Goal: Use online tool/utility: Utilize a website feature to perform a specific function

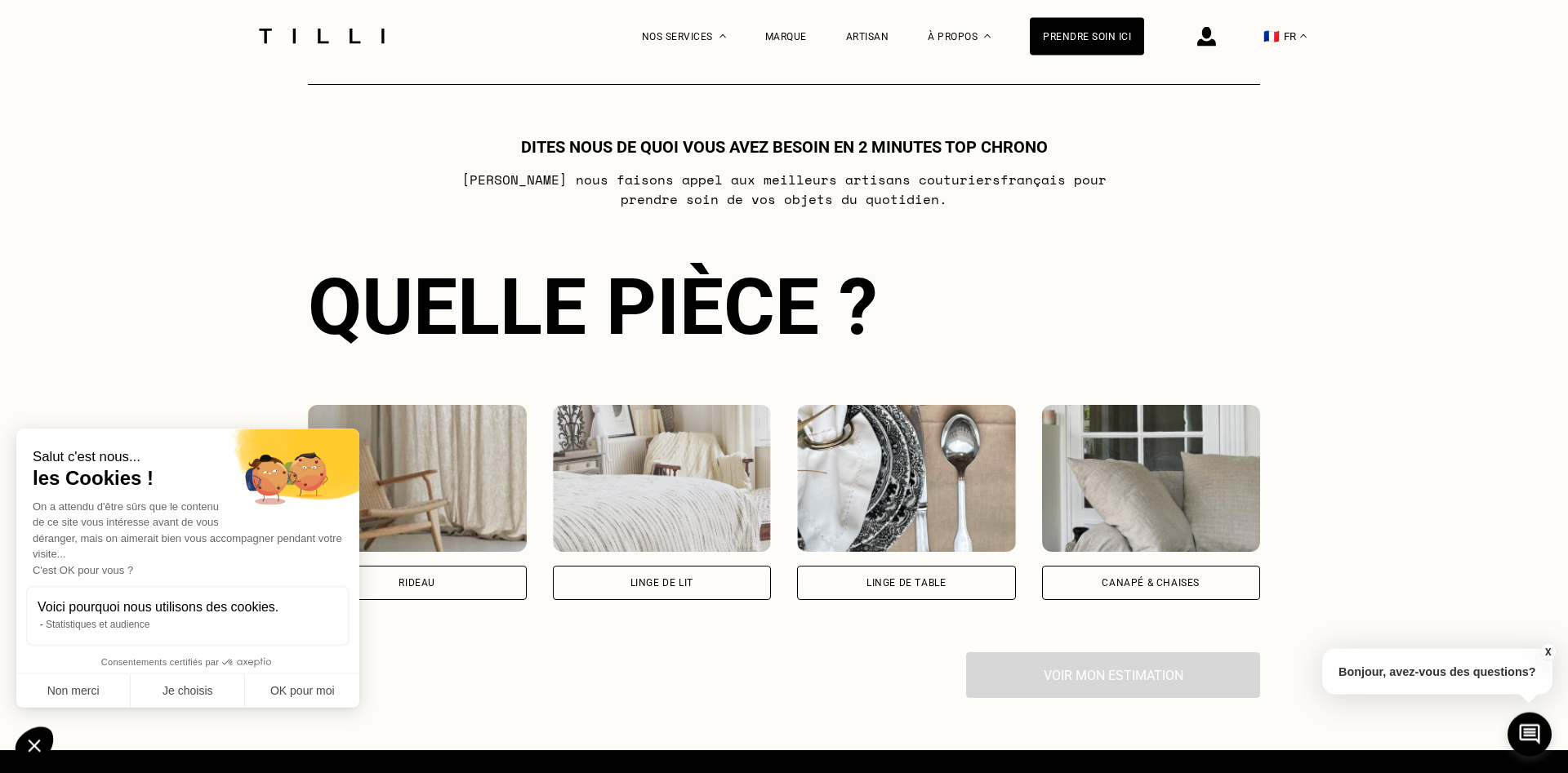
scroll to position [915, 0]
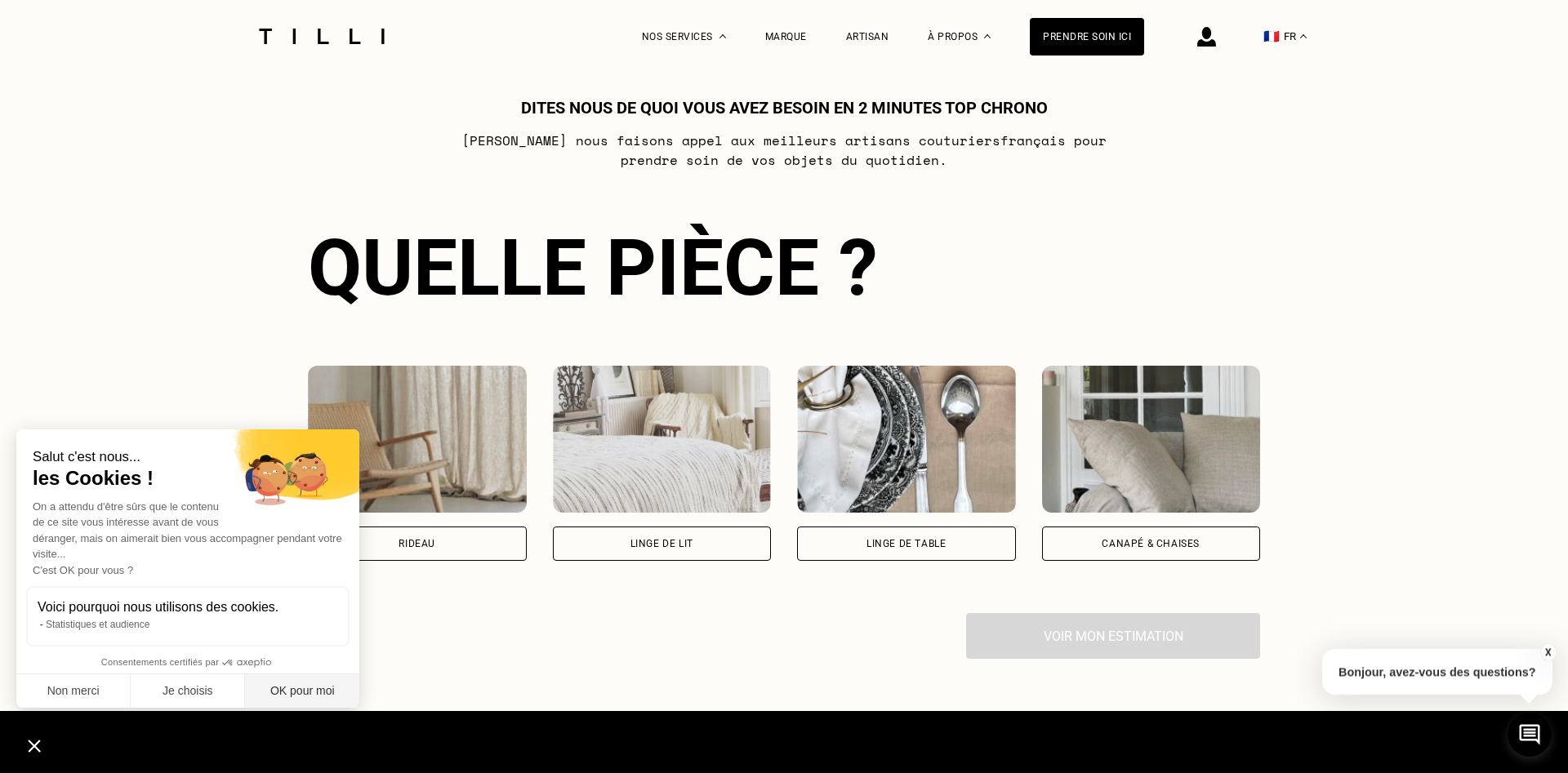
click at [295, 696] on button "OK pour moi" at bounding box center [302, 690] width 114 height 34
checkbox input "true"
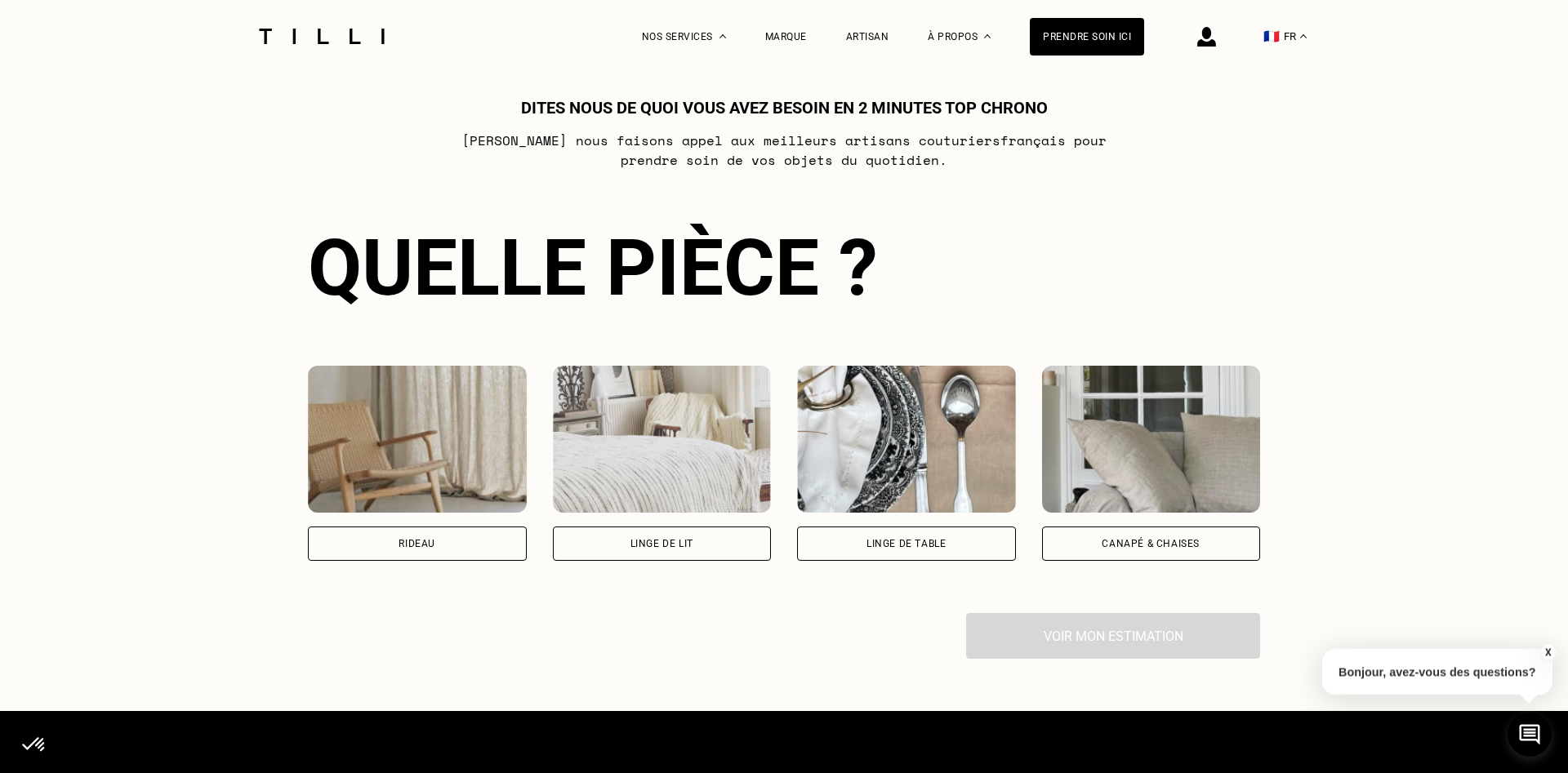
click at [368, 550] on div "Rideau" at bounding box center [418, 543] width 219 height 34
select select "FR"
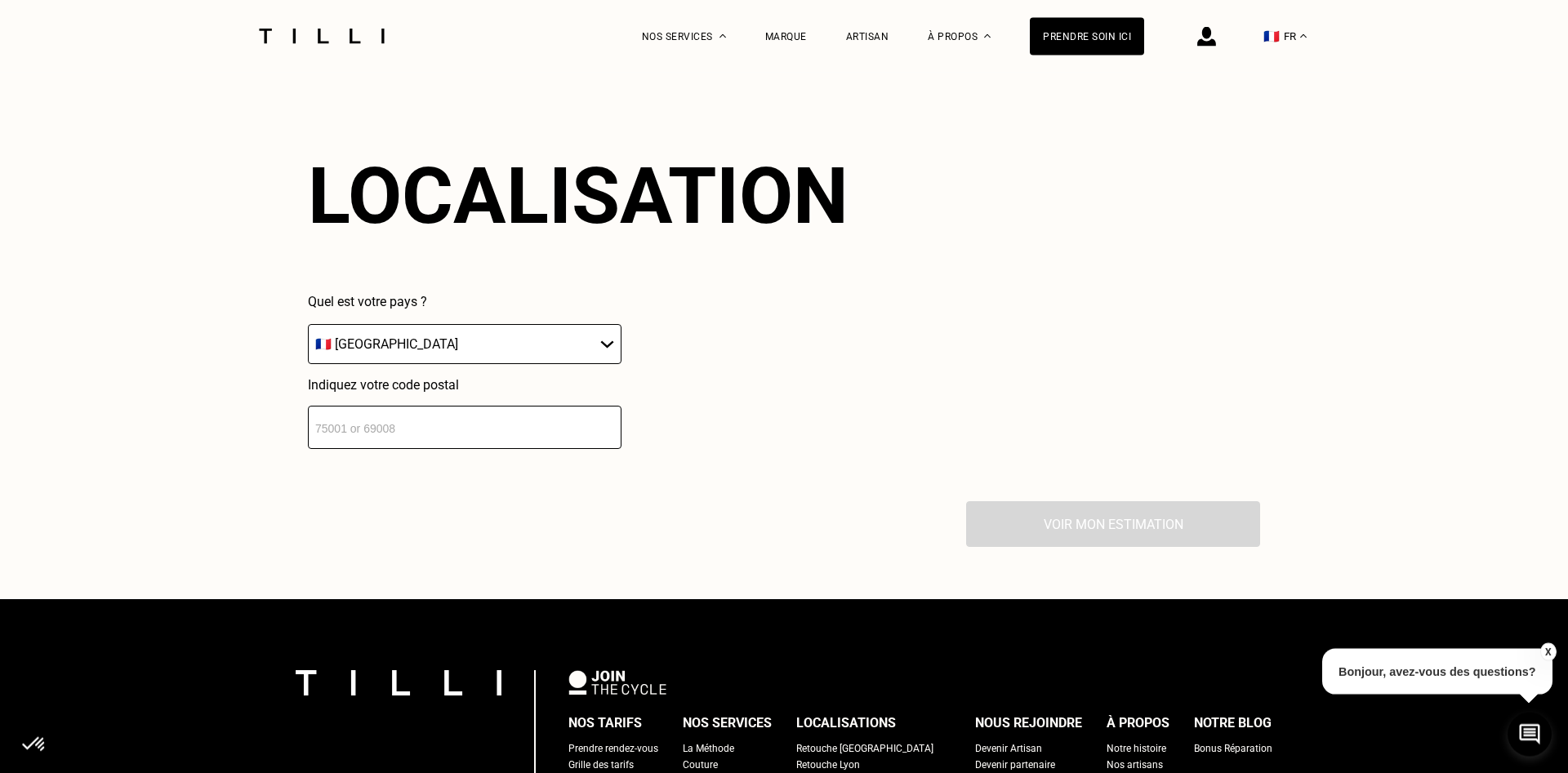
scroll to position [1431, 0]
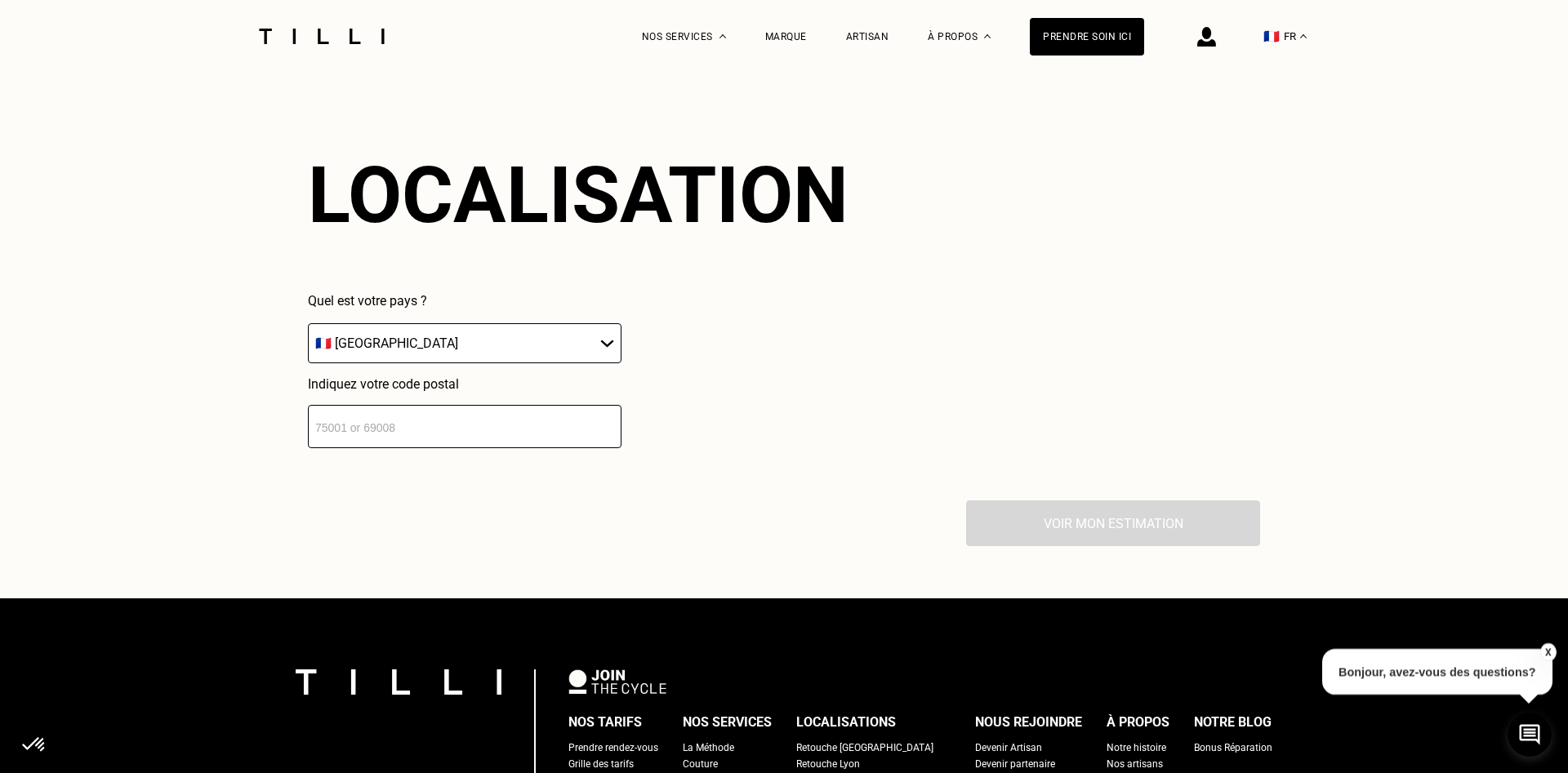
click at [369, 436] on input "number" at bounding box center [464, 426] width 314 height 43
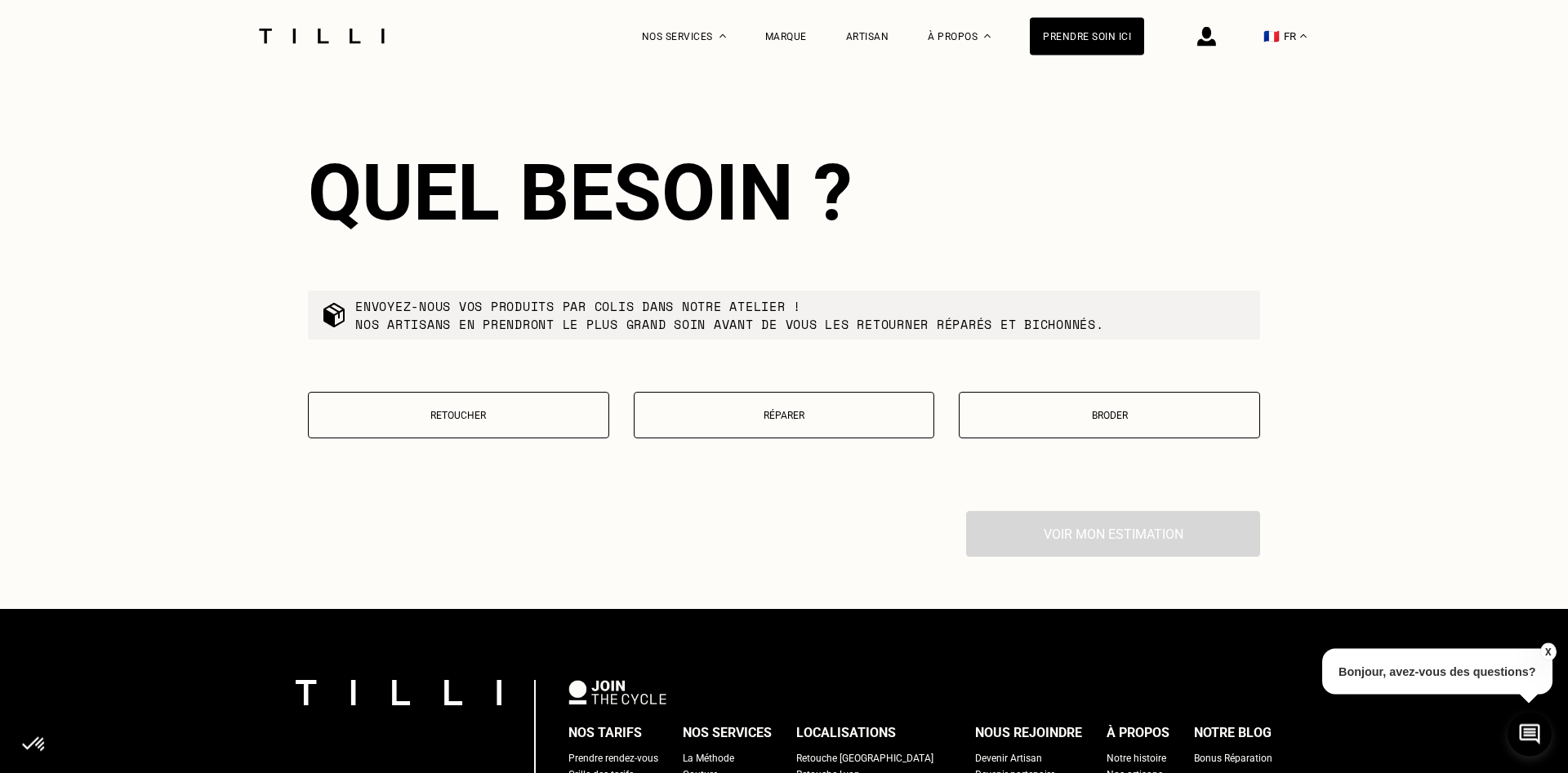
scroll to position [1837, 0]
type input "93270"
click at [506, 420] on p "Retoucher" at bounding box center [458, 415] width 283 height 11
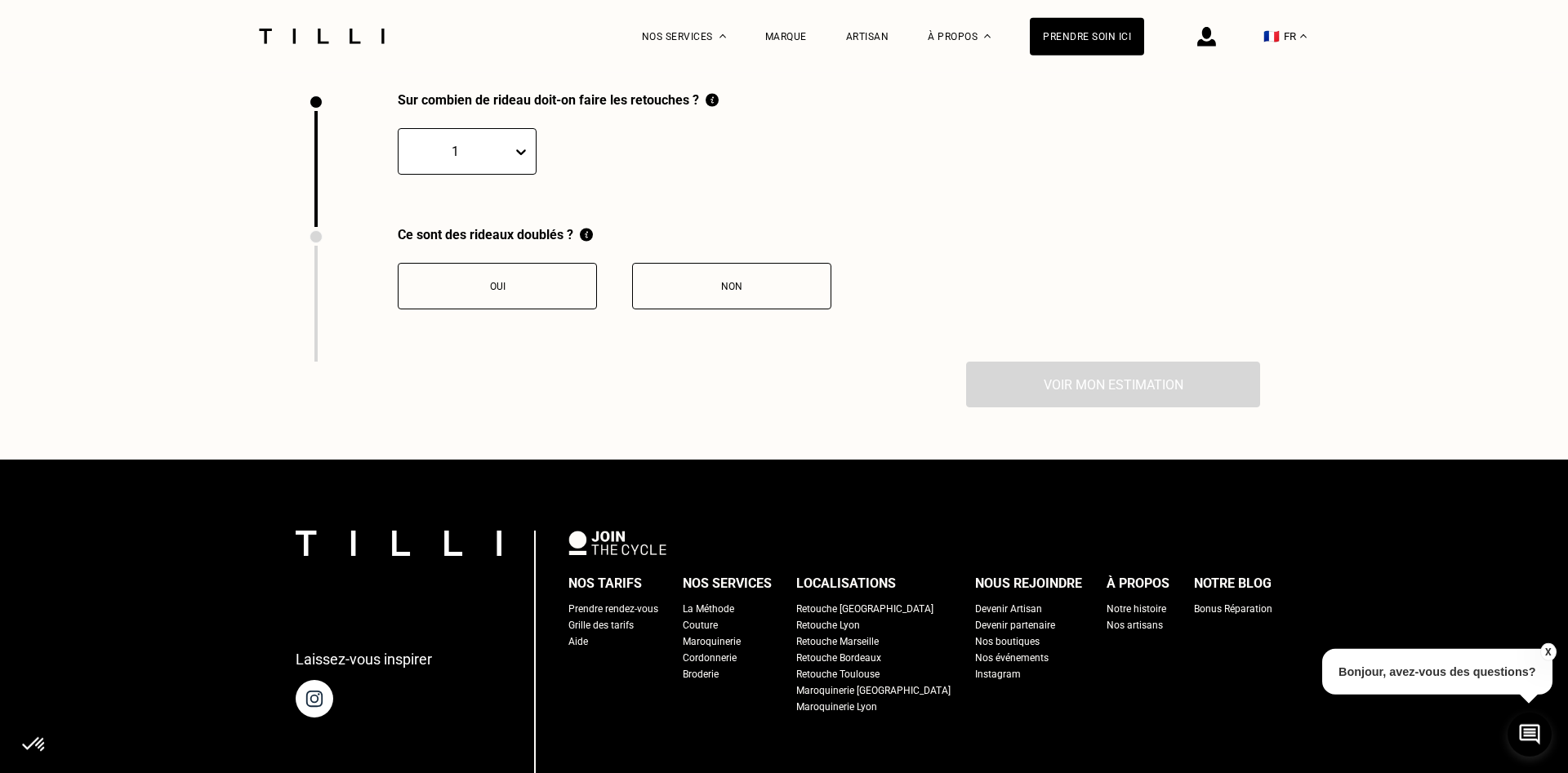
scroll to position [2256, 0]
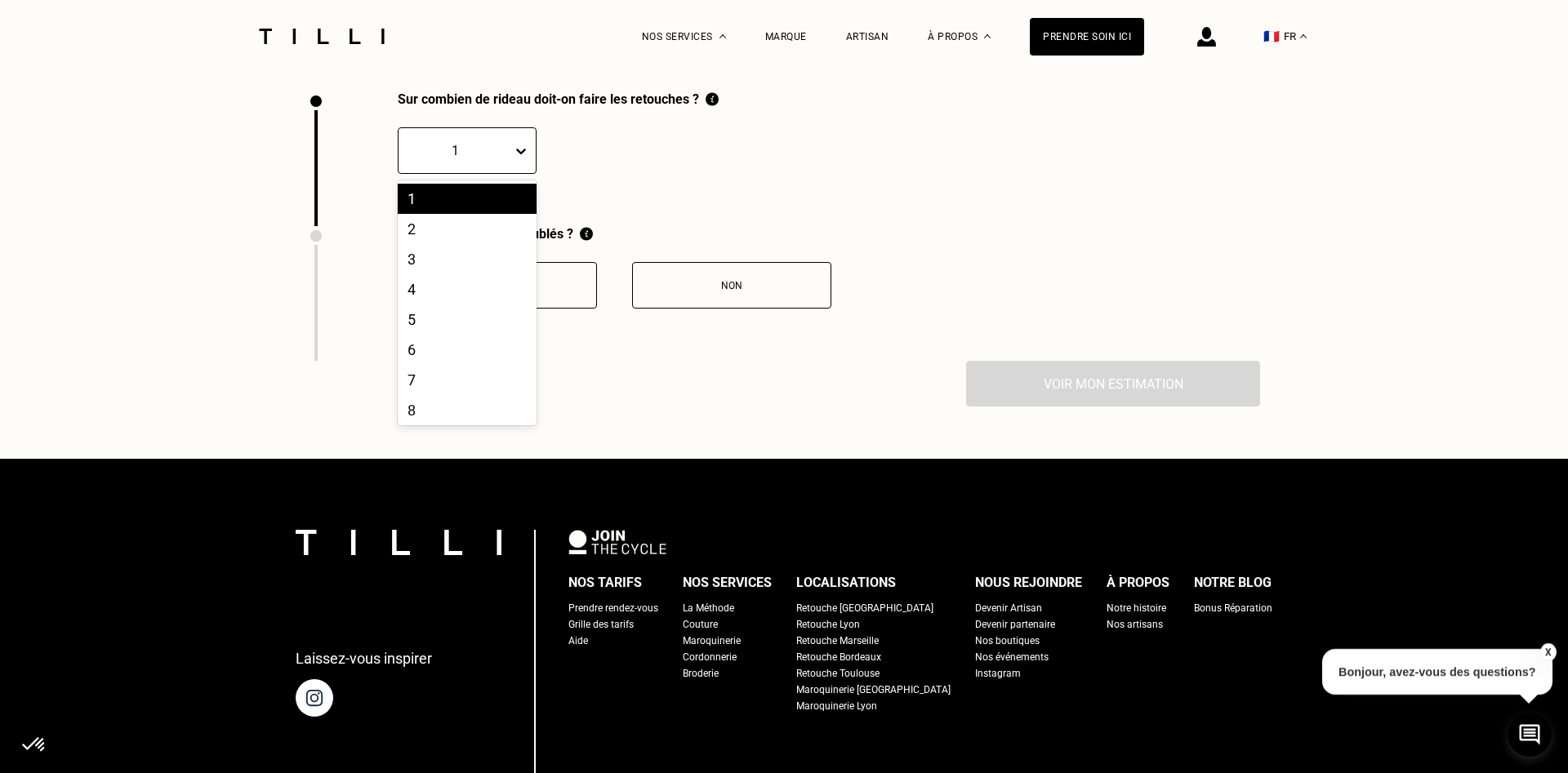
click at [522, 159] on icon at bounding box center [521, 151] width 17 height 17
click at [459, 358] on div "6" at bounding box center [466, 349] width 139 height 30
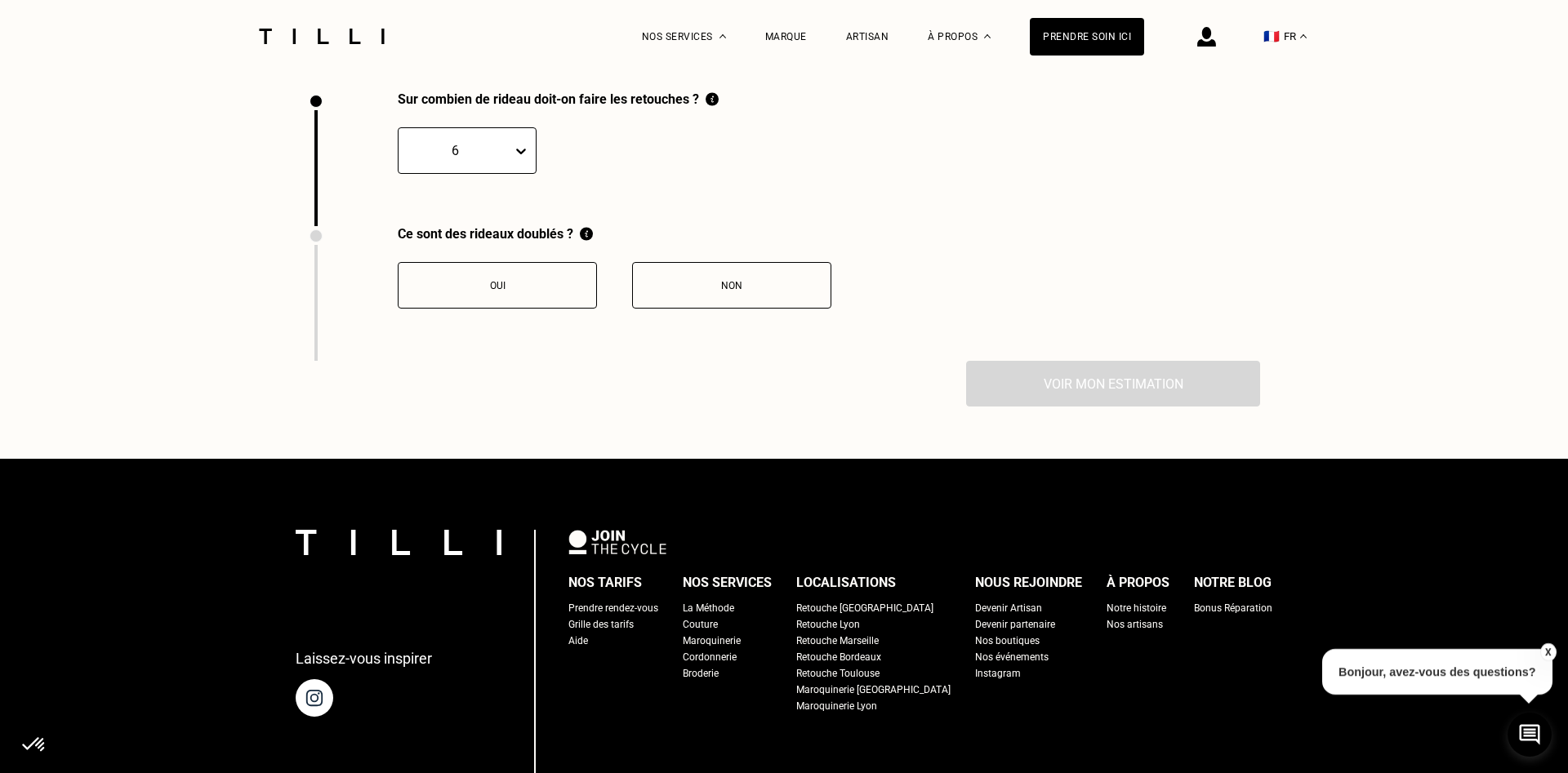
click at [489, 273] on button "Oui" at bounding box center [497, 285] width 200 height 47
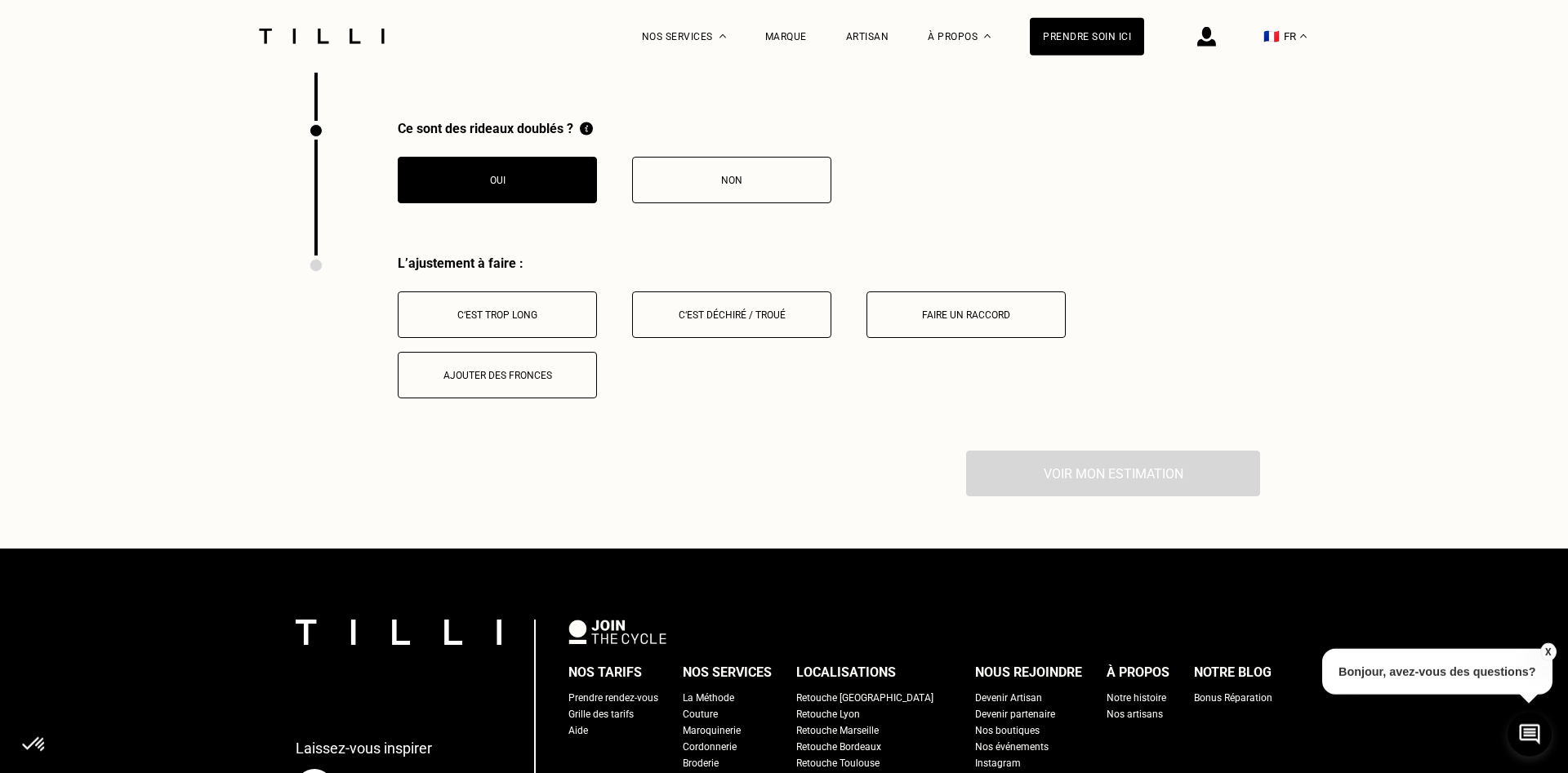
scroll to position [2359, 0]
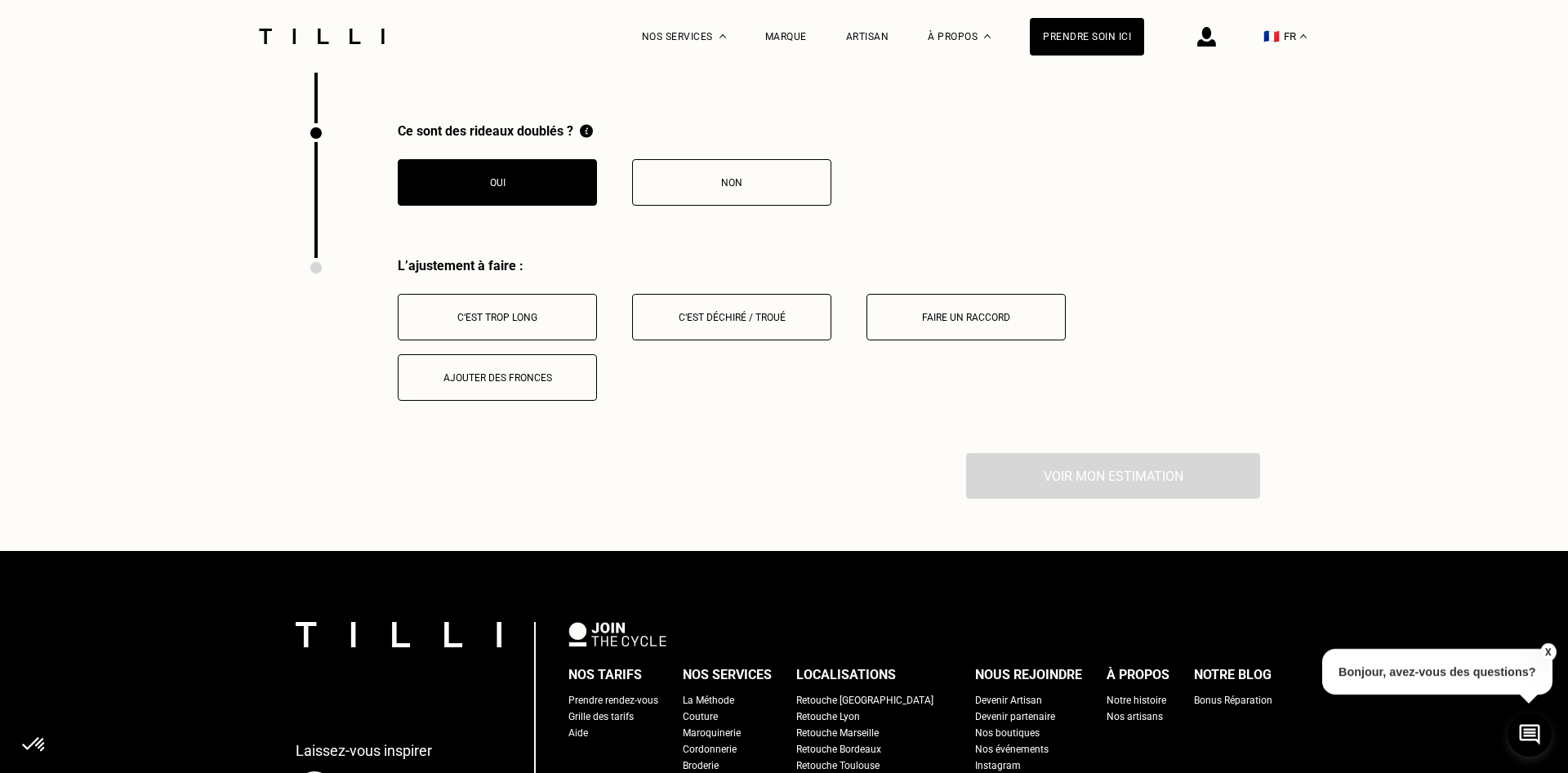
click at [522, 324] on div "C‘est trop long" at bounding box center [497, 317] width 181 height 11
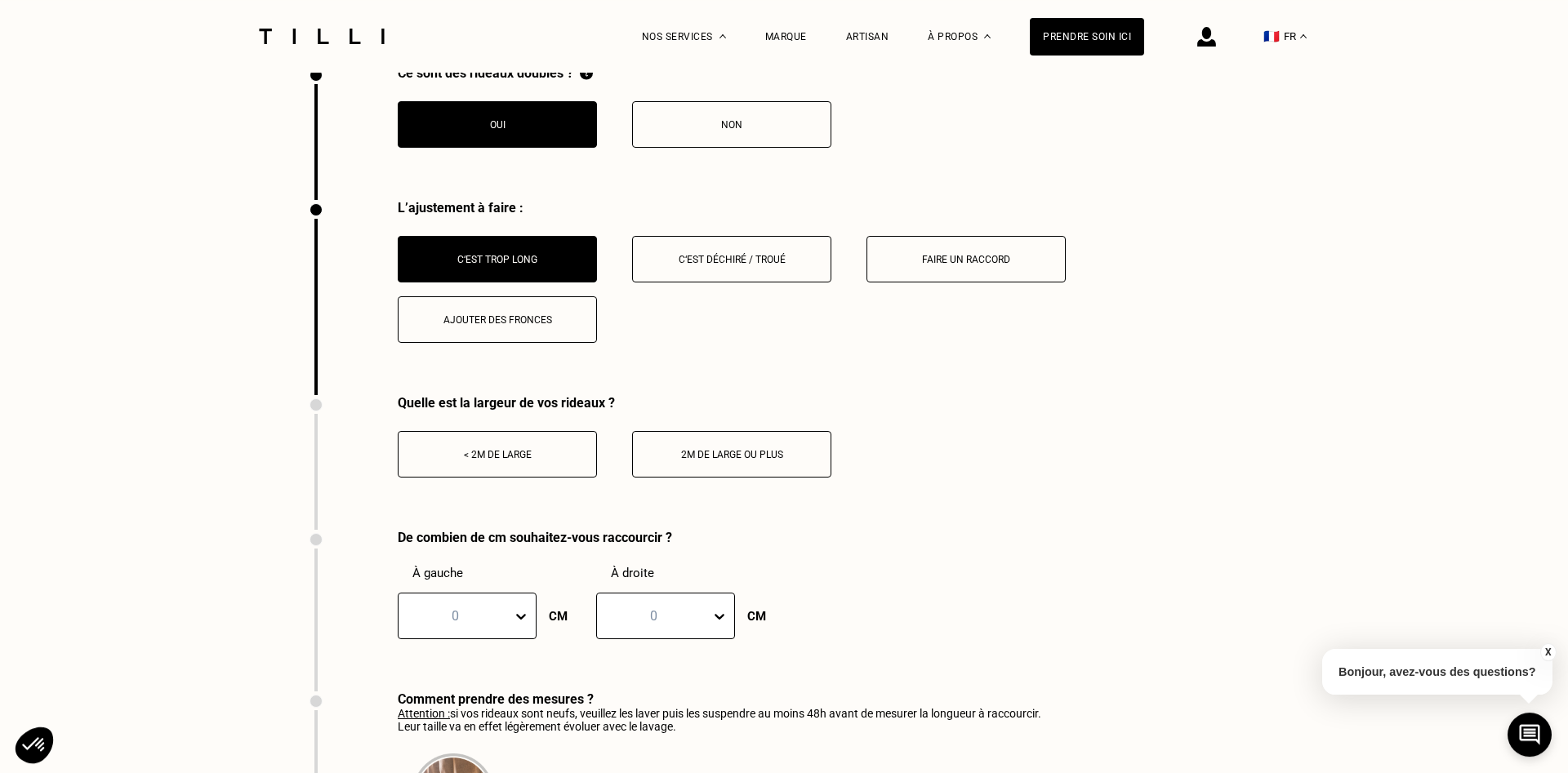
scroll to position [2442, 0]
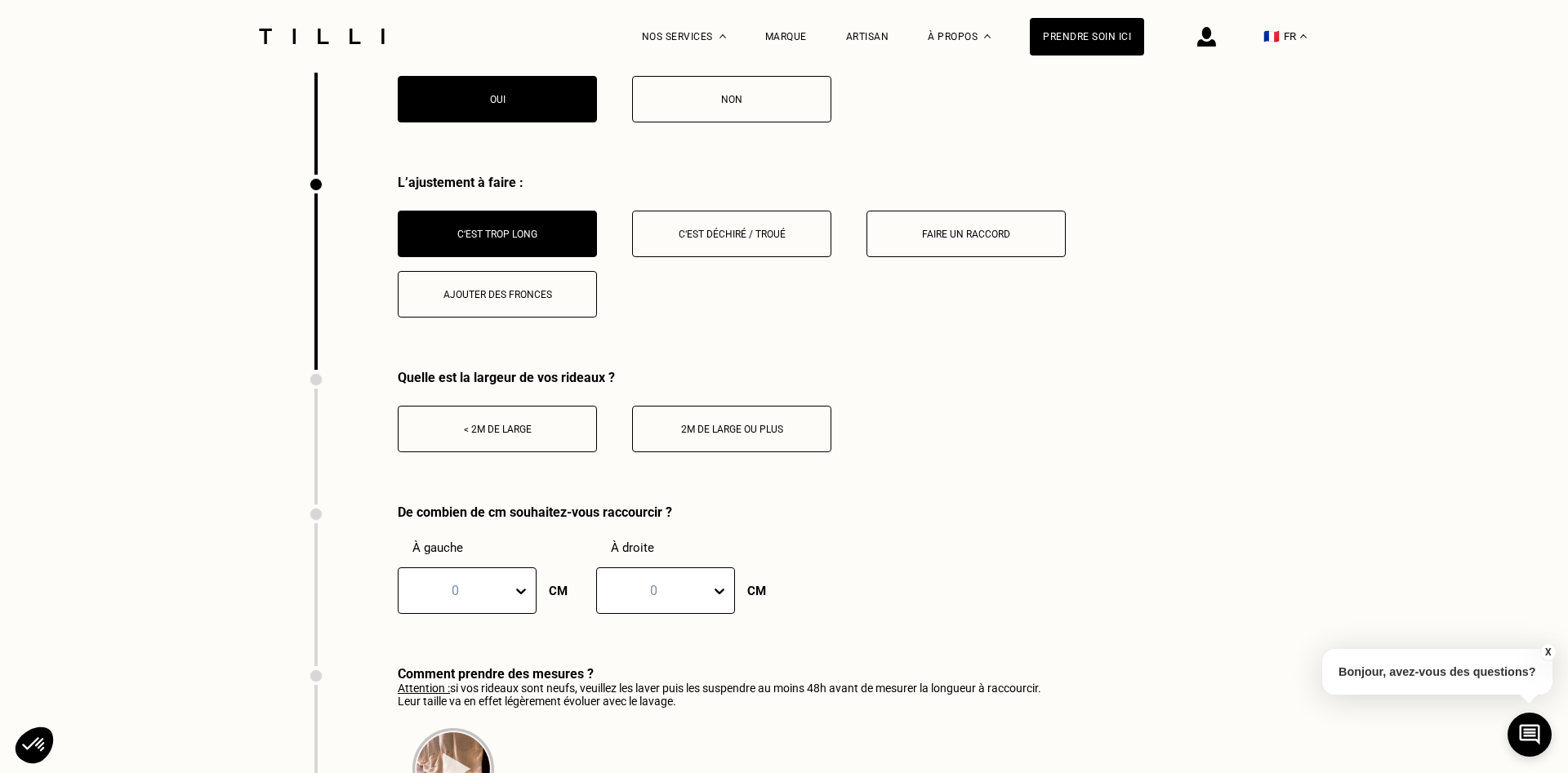
click at [754, 435] on div "2m de large ou plus" at bounding box center [731, 429] width 181 height 11
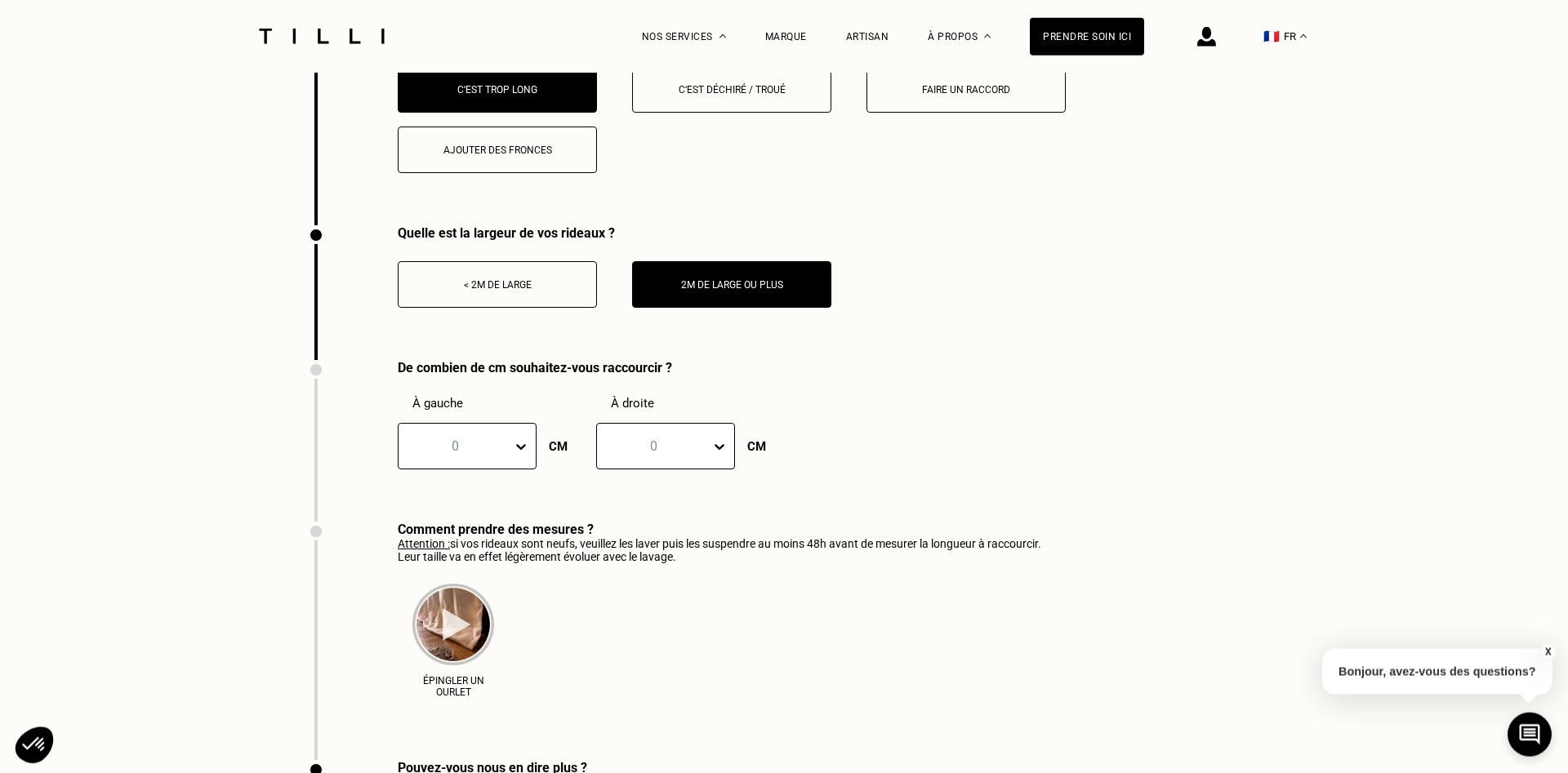
scroll to position [2692, 0]
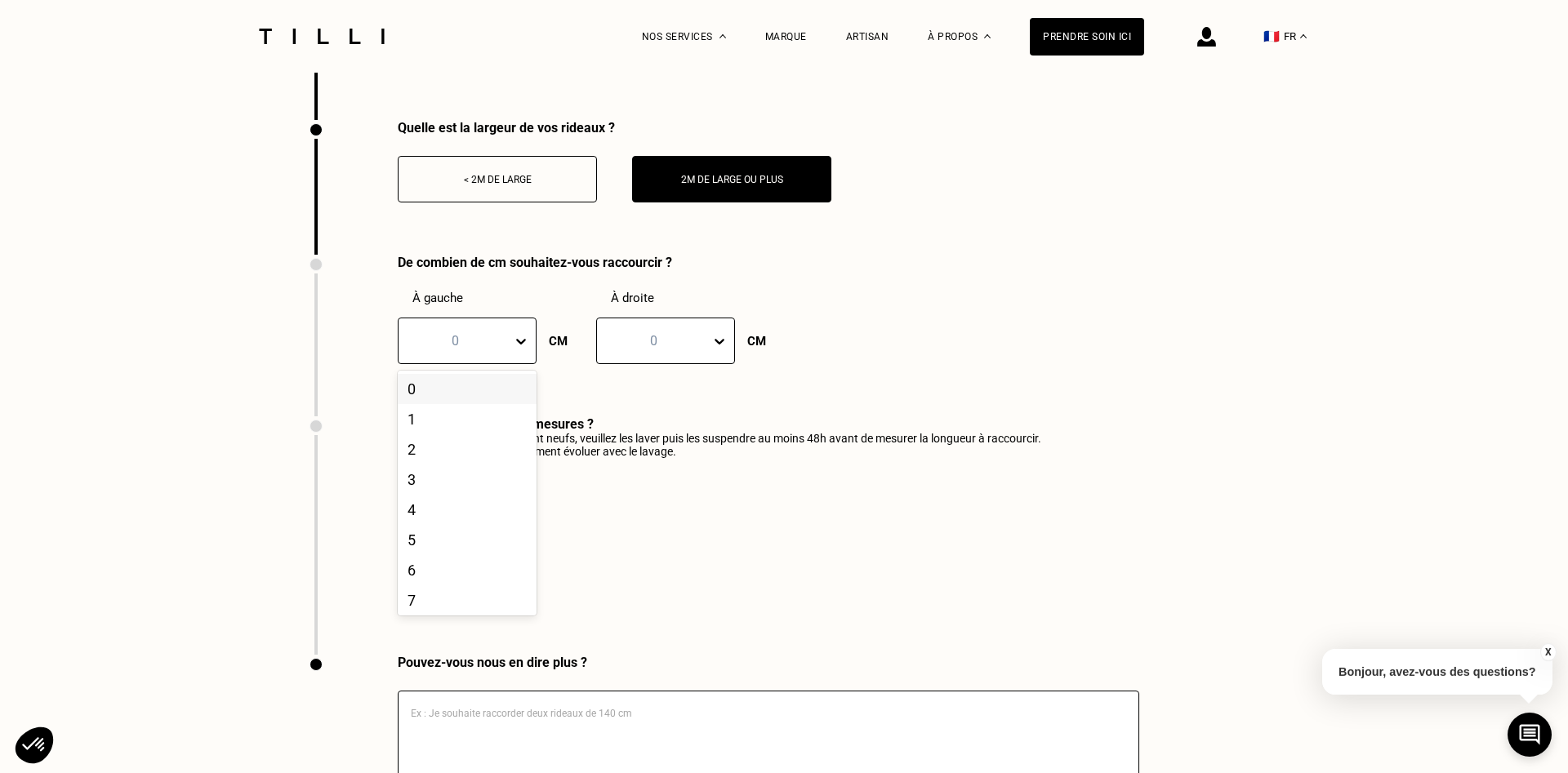
click at [485, 353] on div "0" at bounding box center [454, 341] width 113 height 26
click at [482, 348] on div at bounding box center [455, 340] width 97 height 18
type input "24"
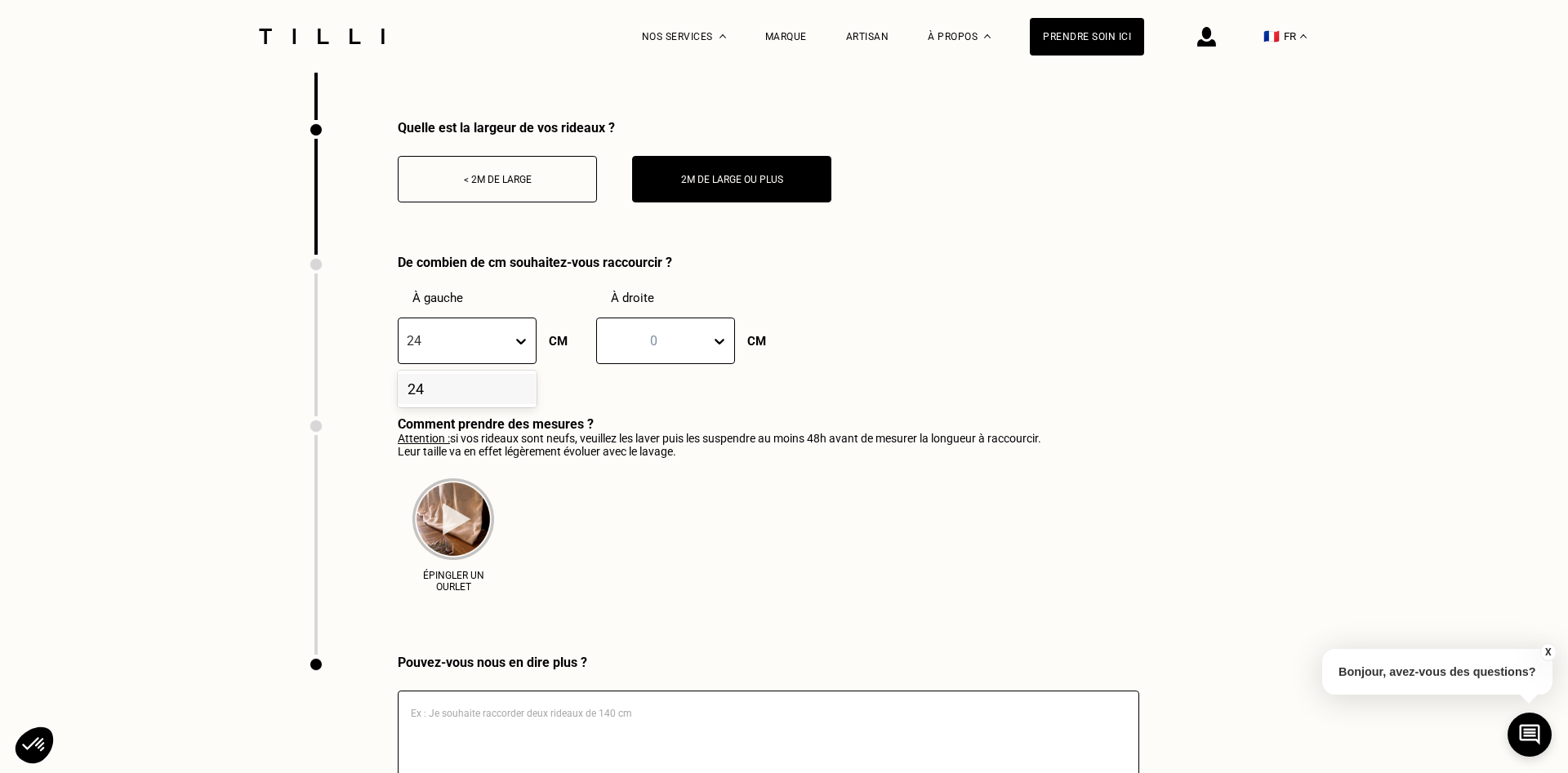
click at [426, 400] on div "24" at bounding box center [466, 389] width 139 height 30
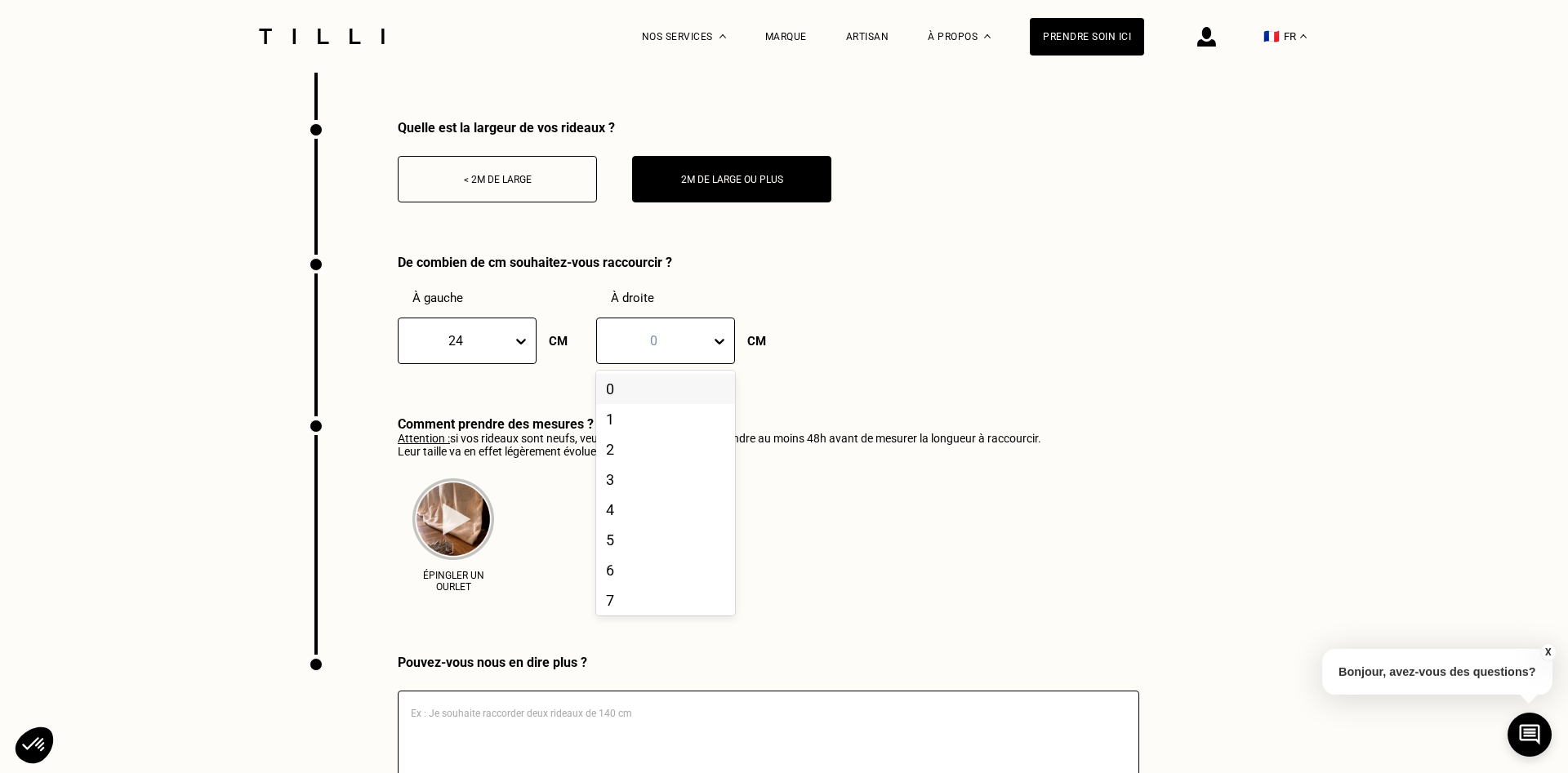
click at [632, 350] on div at bounding box center [654, 340] width 97 height 18
type input "24"
click at [862, 331] on div "De combien de cm souhaitez-vous raccourcir ? À gauche 24 CM À droite 0 CM" at bounding box center [784, 335] width 952 height 162
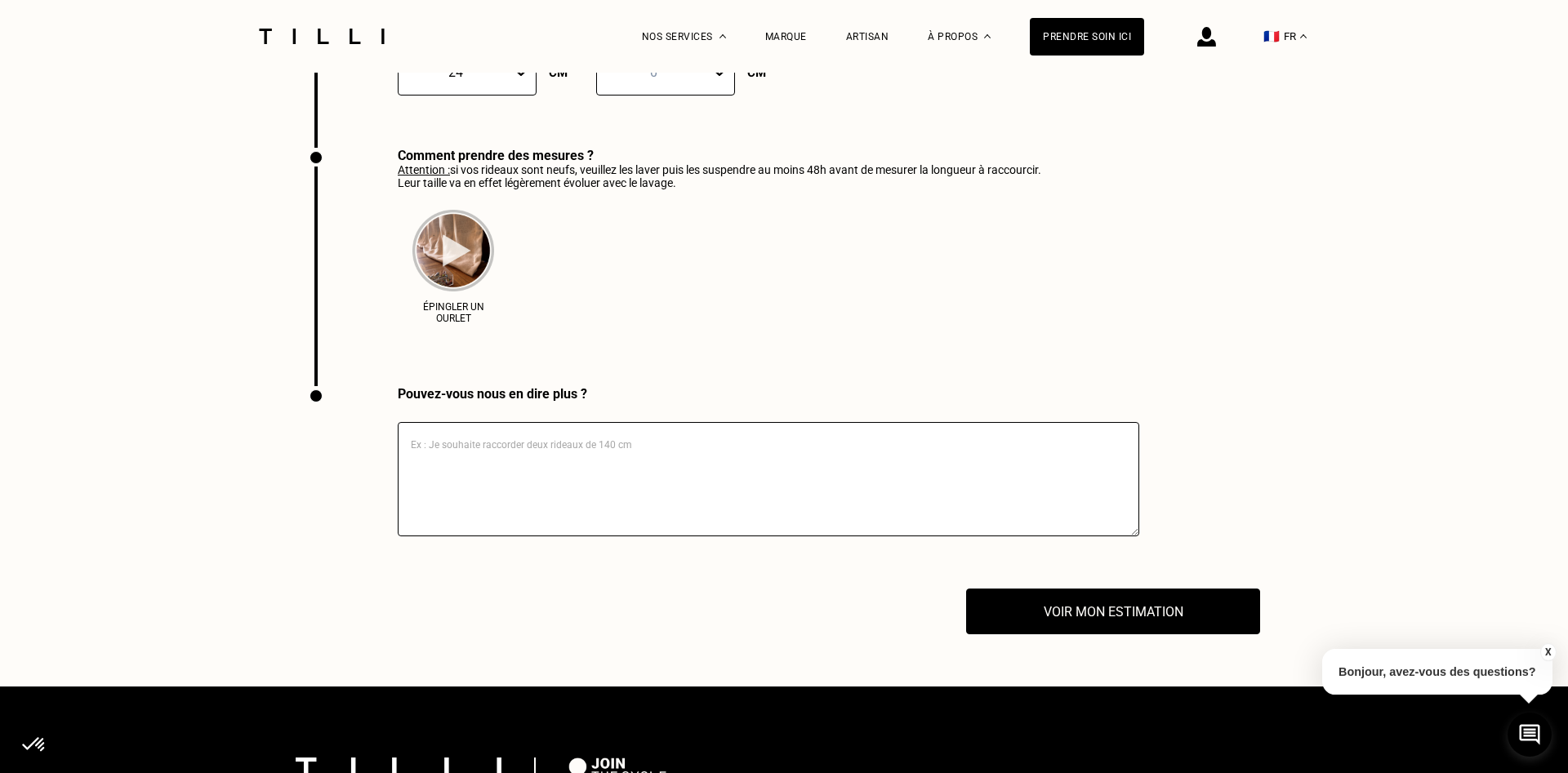
scroll to position [3025, 0]
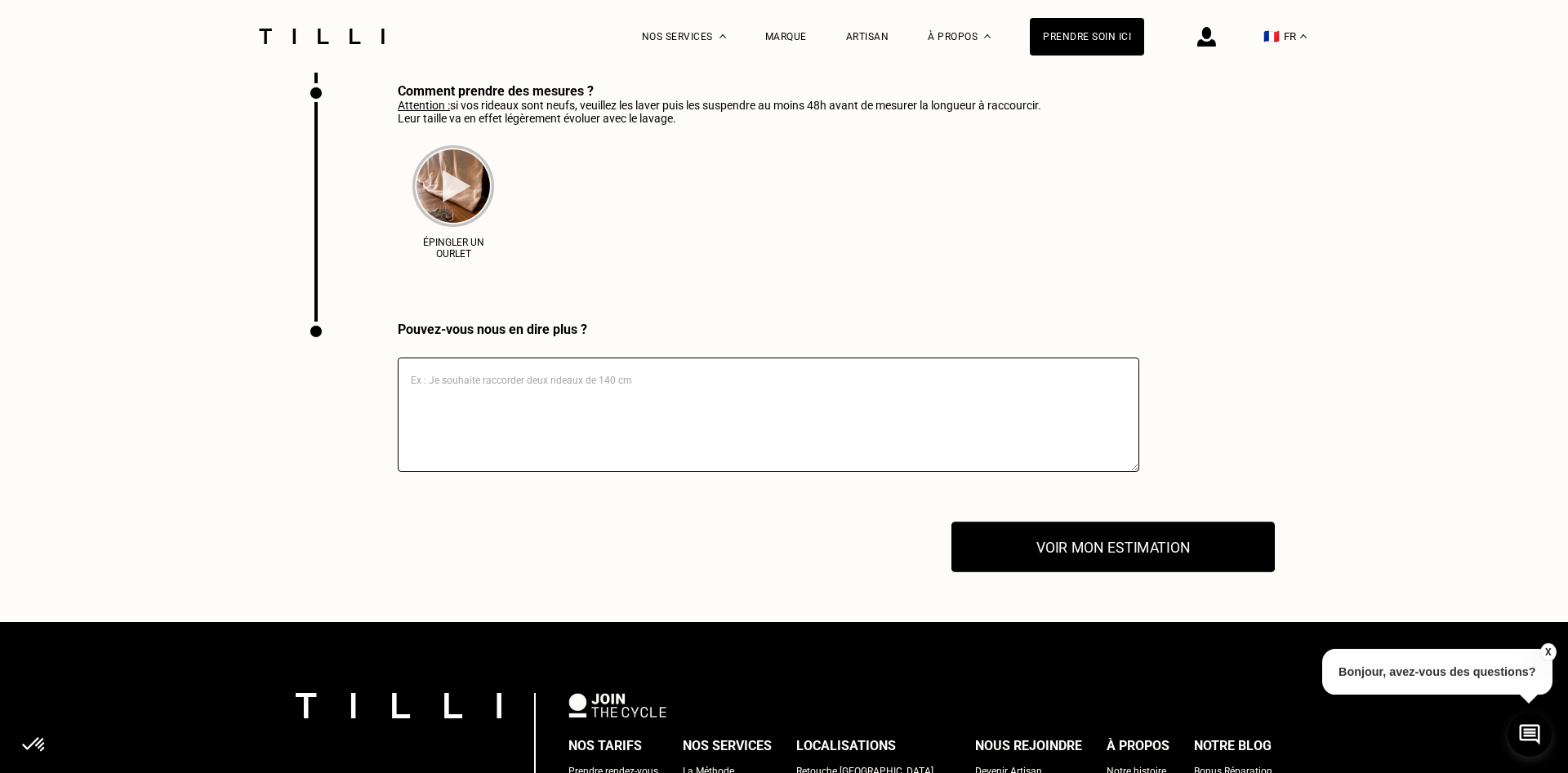
click at [1069, 555] on button "Voir mon estimation" at bounding box center [1113, 546] width 324 height 51
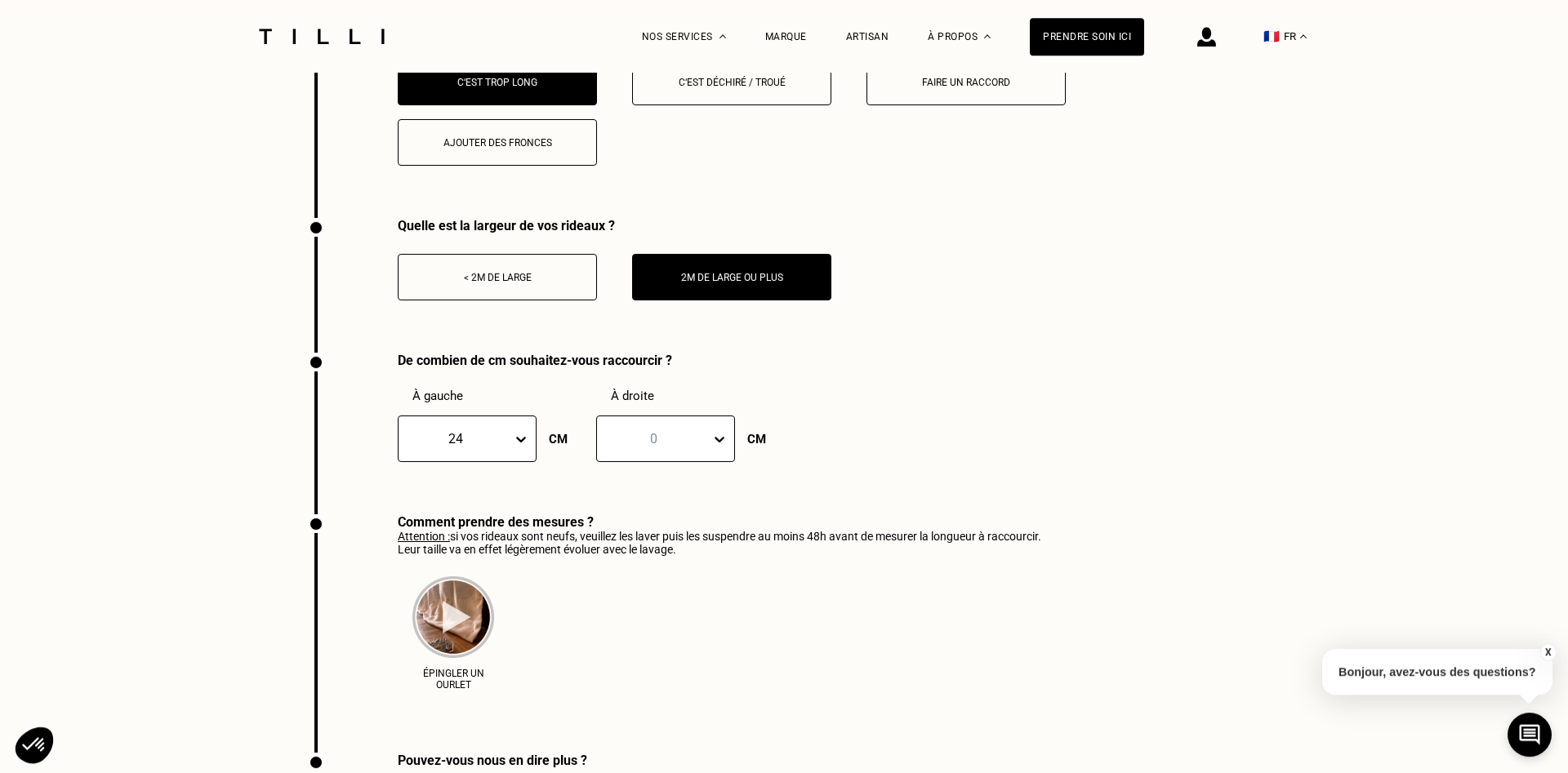
scroll to position [2526, 0]
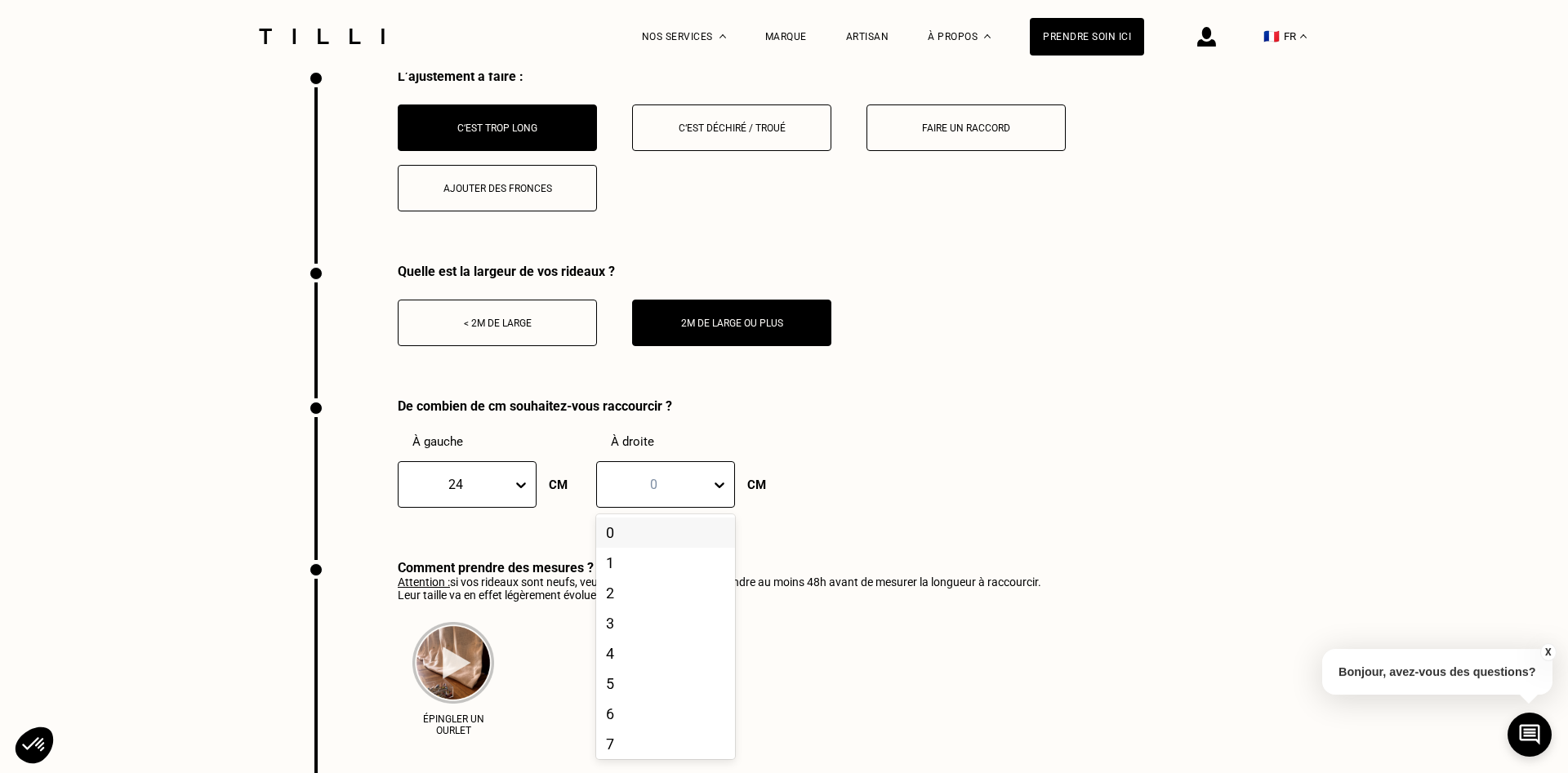
click at [694, 507] on div "101 results available. Use Up and Down to choose options, press Enter to select…" at bounding box center [665, 484] width 139 height 47
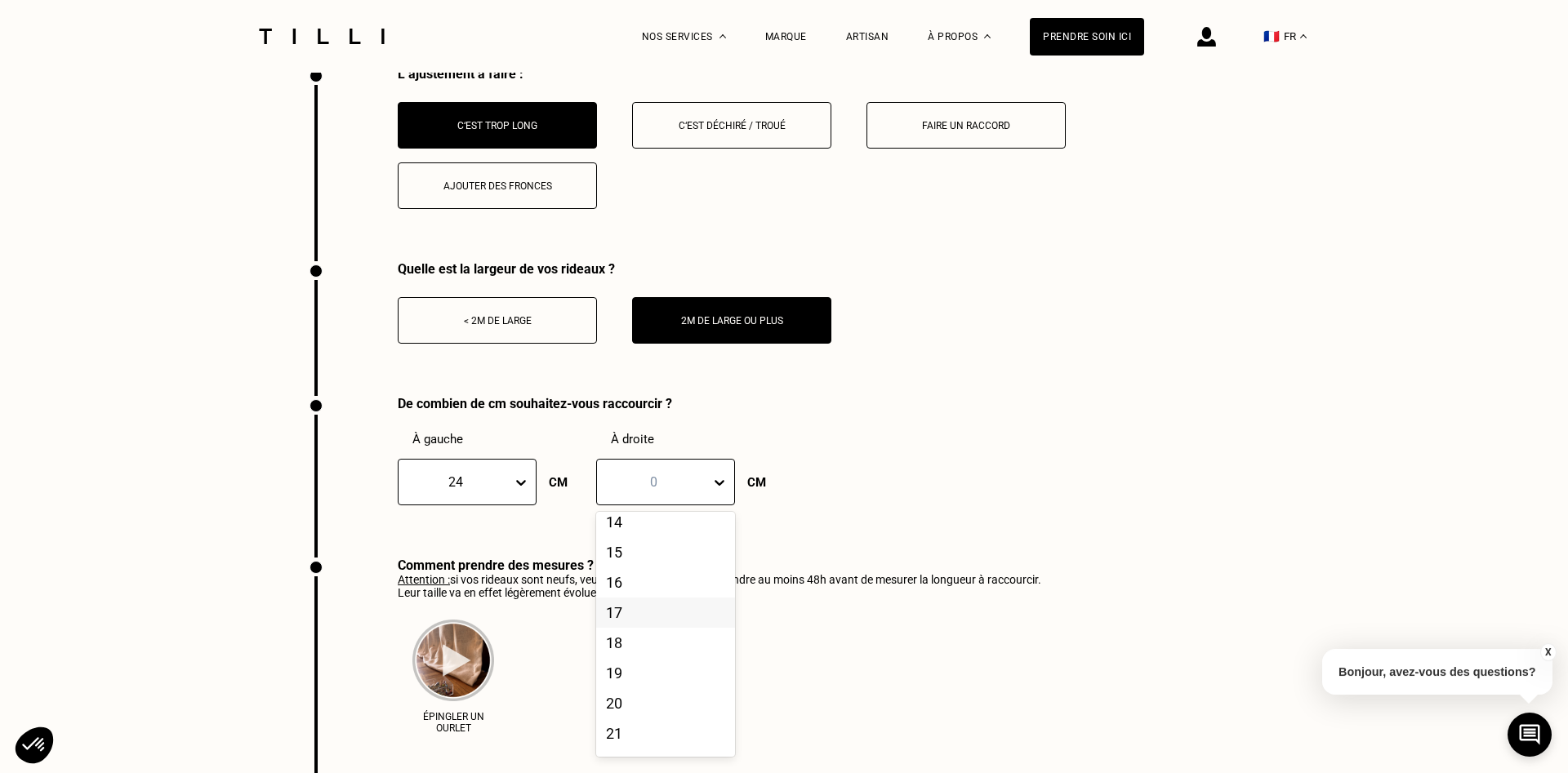
scroll to position [1185, 0]
click at [965, 392] on div "Quelle est la largeur de vos rideaux ? < 2m de large 2m de large ou plus" at bounding box center [784, 328] width 952 height 134
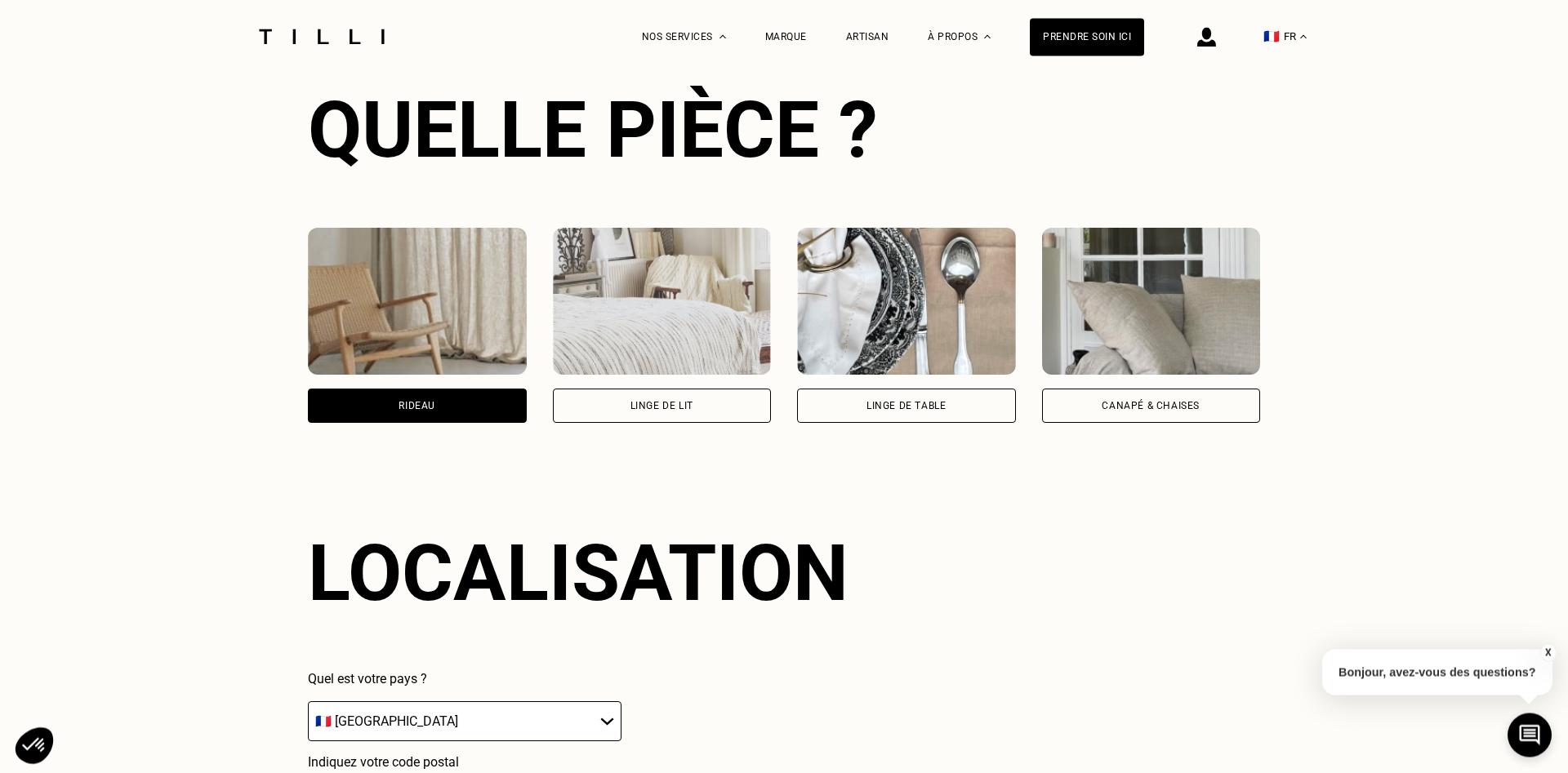
scroll to position [1052, 0]
